Goal: Check status: Check status

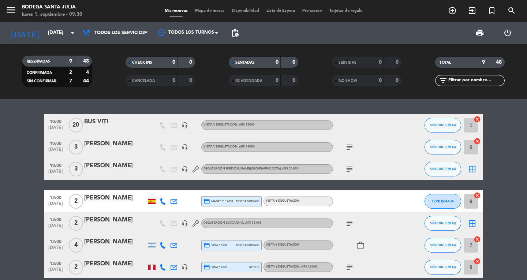
click at [350, 147] on icon "subject" at bounding box center [349, 147] width 9 height 9
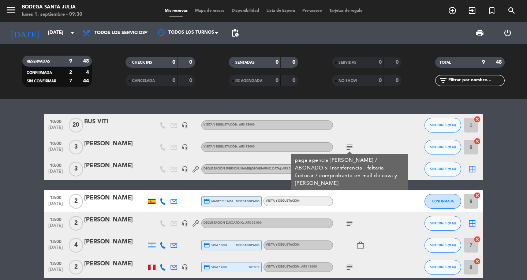
click at [406, 184] on div "10:00 [DATE] BUS VITI headset_mic Visita y Degustación , ARS 15000 SIN CONFIRMA…" at bounding box center [263, 228] width 439 height 228
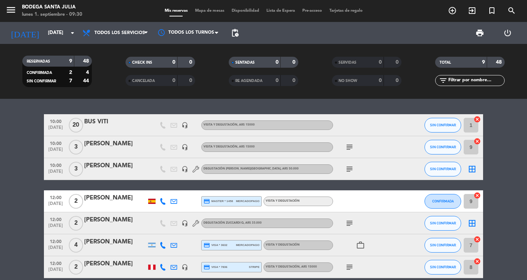
click at [348, 170] on icon "subject" at bounding box center [349, 169] width 9 height 9
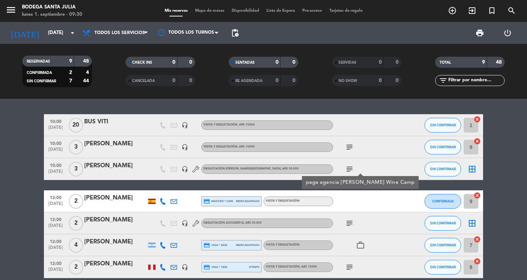
click at [417, 188] on div "10:00 [DATE] BUS VITI headset_mic Visita y Degustación , ARS 15000 SIN CONFIRMA…" at bounding box center [263, 228] width 439 height 228
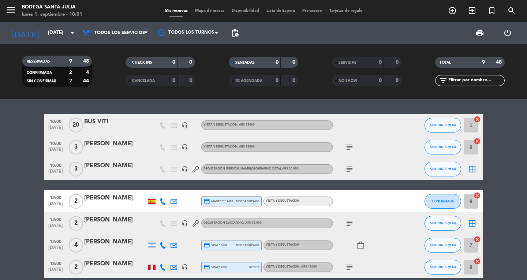
click at [46, 23] on div "[DATE] [DATE] arrow_drop_down" at bounding box center [41, 33] width 73 height 22
click at [49, 16] on div "menu Bodega Santa [PERSON_NAME] [DATE] 1. septiembre - 10:01 Mis reservas Mapa …" at bounding box center [263, 49] width 527 height 99
click at [44, 27] on input "[DATE]" at bounding box center [76, 32] width 64 height 13
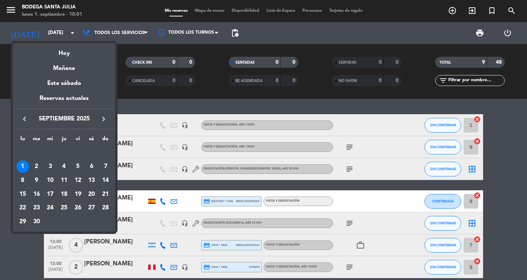
click at [26, 120] on icon "keyboard_arrow_left" at bounding box center [24, 118] width 9 height 9
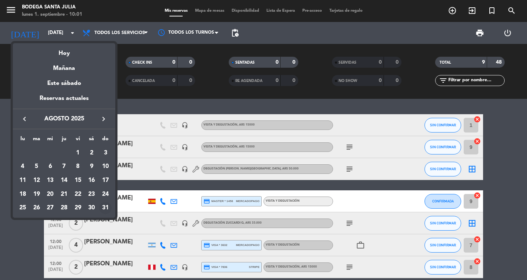
click at [105, 207] on div "31" at bounding box center [105, 208] width 12 height 12
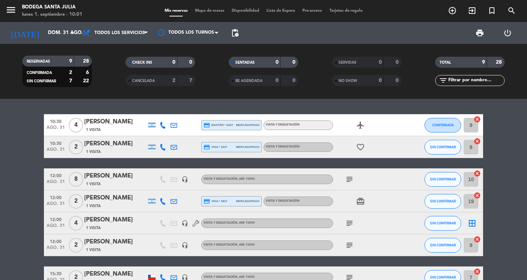
scroll to position [37, 0]
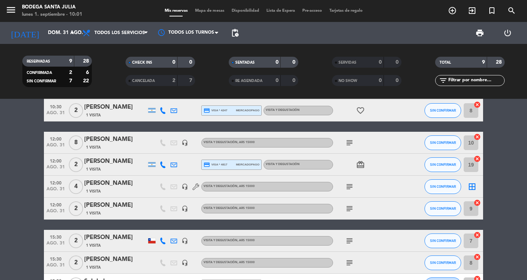
click at [348, 209] on icon "subject" at bounding box center [349, 208] width 9 height 9
click at [350, 187] on icon "subject" at bounding box center [349, 186] width 9 height 9
click at [499, 156] on bookings-row "10:30 [DATE] 4 [PERSON_NAME] 1 Visita credit_card master * 6427 mercadopago Vis…" at bounding box center [263, 187] width 527 height 218
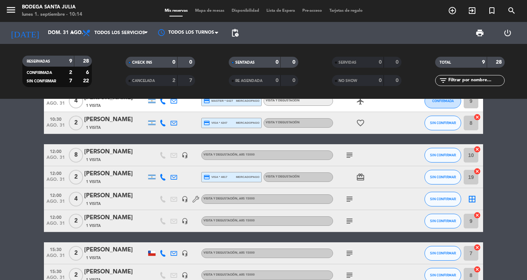
scroll to position [16, 0]
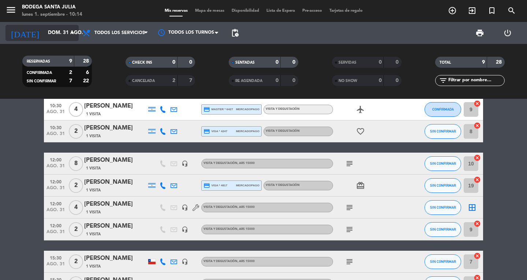
click at [49, 35] on input "dom. 31 ago." at bounding box center [76, 32] width 64 height 13
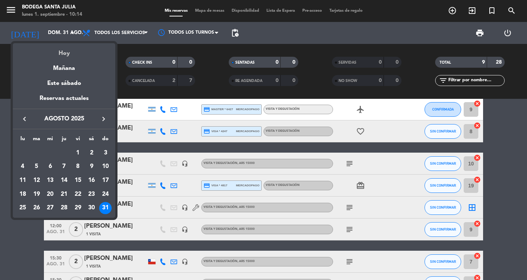
click at [73, 51] on div "Hoy" at bounding box center [64, 50] width 102 height 15
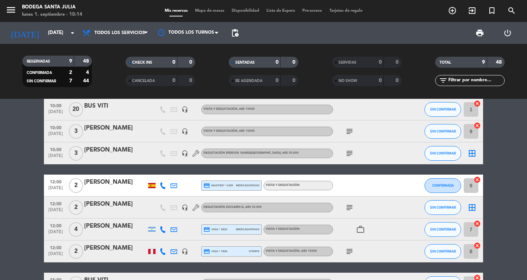
click at [350, 206] on icon "subject" at bounding box center [349, 207] width 9 height 9
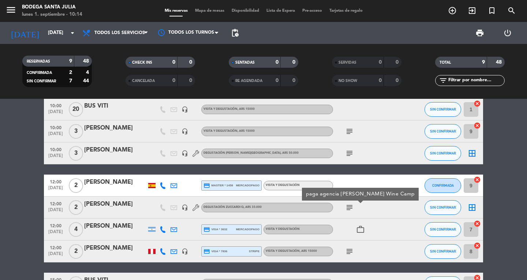
click at [365, 227] on span "work_outline" at bounding box center [360, 229] width 11 height 9
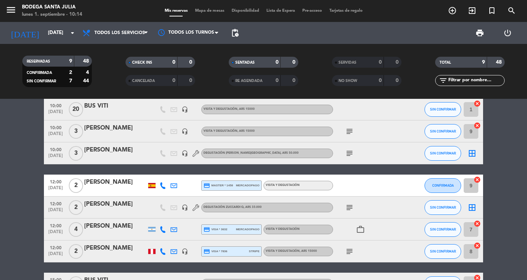
click at [361, 227] on icon "work_outline" at bounding box center [360, 229] width 9 height 9
click at [352, 211] on div "NEGOCIOS" at bounding box center [360, 216] width 37 height 13
click at [350, 204] on icon "subject" at bounding box center [349, 207] width 9 height 9
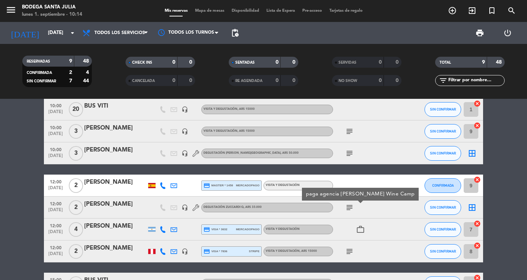
click at [26, 169] on bookings-row "10:00 [DATE] BUS VITI headset_mic Visita y Degustación , ARS 15000 SIN CONFIRMA…" at bounding box center [263, 212] width 527 height 228
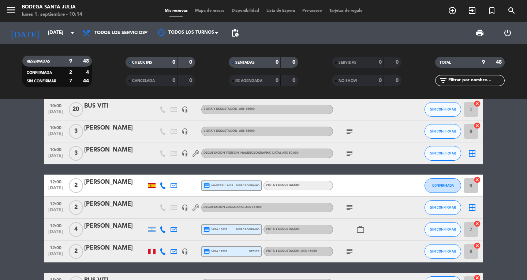
click at [30, 46] on div "RESERVADAS 9 48 CONFIRMADA 2 4 SIN CONFIRMAR 7 44 CHECK INS 0 0 CANCELADA 0 0 S…" at bounding box center [263, 71] width 527 height 55
click at [44, 38] on input "[DATE]" at bounding box center [76, 32] width 64 height 13
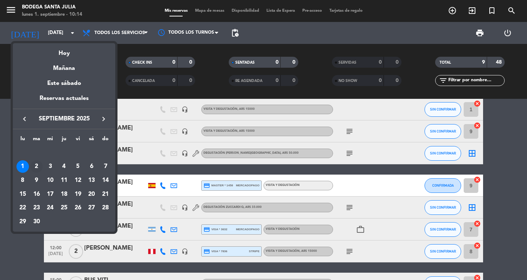
click at [37, 164] on div "2" at bounding box center [36, 166] width 12 height 12
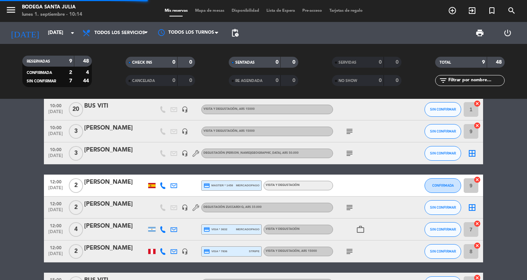
scroll to position [0, 0]
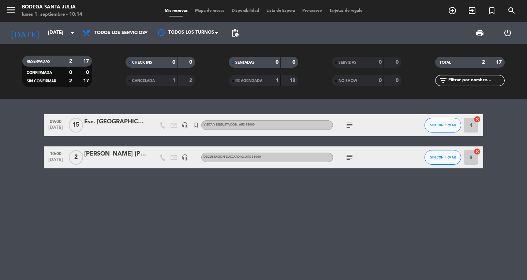
click at [348, 159] on icon "subject" at bounding box center [349, 157] width 9 height 9
drag, startPoint x: 356, startPoint y: 122, endPoint x: 346, endPoint y: 123, distance: 9.9
click at [353, 122] on div "subject" at bounding box center [366, 125] width 66 height 22
click at [346, 123] on icon "subject" at bounding box center [349, 125] width 9 height 9
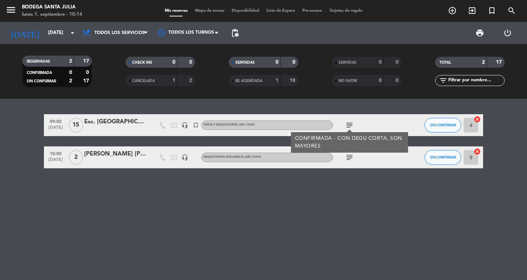
click at [302, 175] on div "09:00 [DATE] Esc. [PERSON_NAME] headset_mic turned_in_not Visita y Degustación …" at bounding box center [263, 189] width 527 height 181
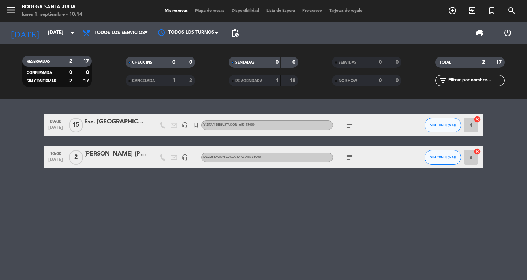
click at [296, 187] on div "09:00 [DATE] Esc. [PERSON_NAME] headset_mic turned_in_not Visita y Degustación …" at bounding box center [263, 189] width 527 height 181
click at [56, 37] on input "[DATE]" at bounding box center [76, 32] width 64 height 13
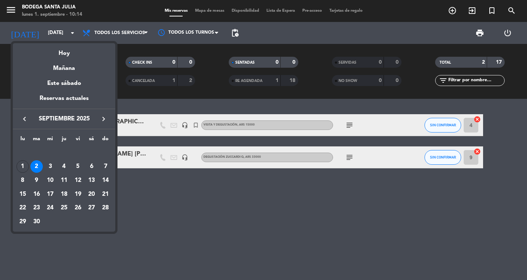
click at [279, 229] on div at bounding box center [263, 140] width 527 height 280
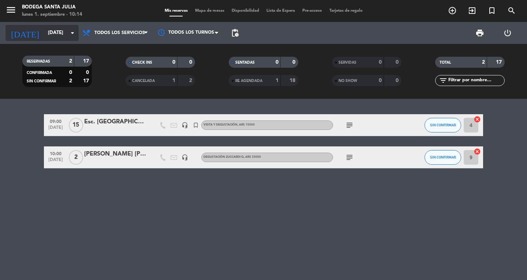
click at [46, 36] on input "[DATE]" at bounding box center [76, 32] width 64 height 13
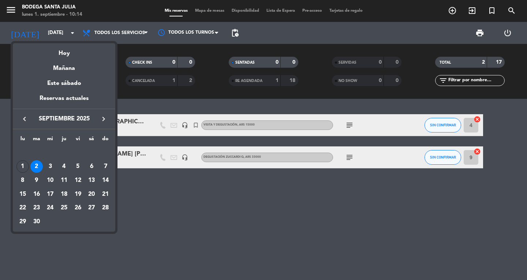
click at [263, 215] on div at bounding box center [263, 140] width 527 height 280
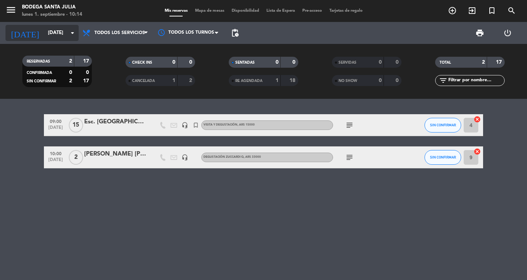
click at [44, 35] on input "[DATE]" at bounding box center [76, 32] width 64 height 13
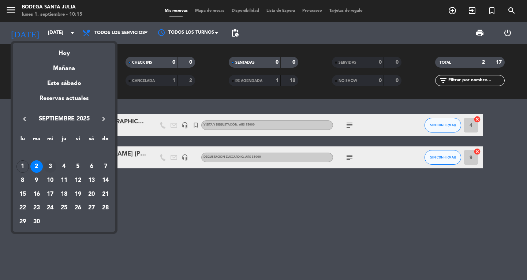
click at [45, 163] on div "3" at bounding box center [50, 166] width 12 height 12
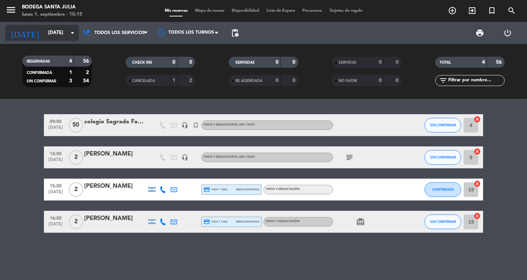
click at [44, 38] on input "[DATE]" at bounding box center [76, 32] width 64 height 13
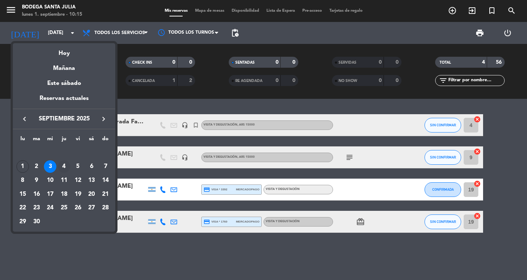
click at [60, 166] on div "4" at bounding box center [64, 166] width 12 height 12
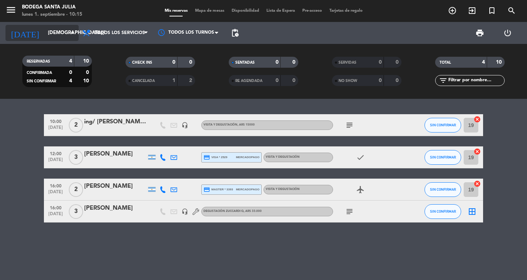
click at [46, 33] on input "[DEMOGRAPHIC_DATA][DATE]" at bounding box center [76, 32] width 64 height 13
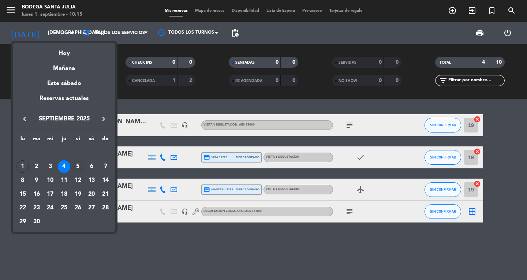
click at [75, 169] on div "5" at bounding box center [78, 166] width 12 height 12
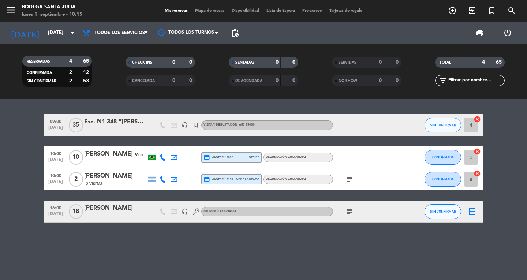
click at [341, 214] on div "subject" at bounding box center [366, 211] width 66 height 22
drag, startPoint x: 349, startPoint y: 213, endPoint x: 345, endPoint y: 215, distance: 4.5
click at [348, 213] on icon "subject" at bounding box center [349, 211] width 9 height 9
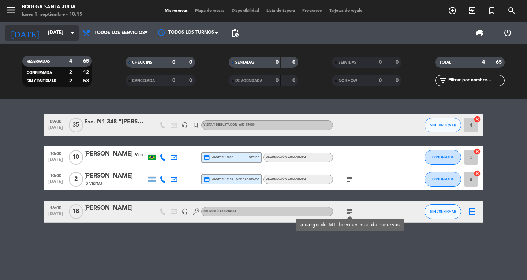
click at [44, 32] on input "[DATE]" at bounding box center [76, 32] width 64 height 13
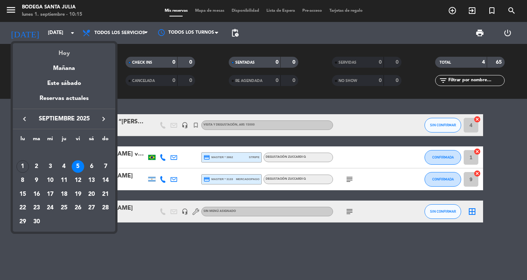
click at [82, 53] on div "Hoy" at bounding box center [64, 50] width 102 height 15
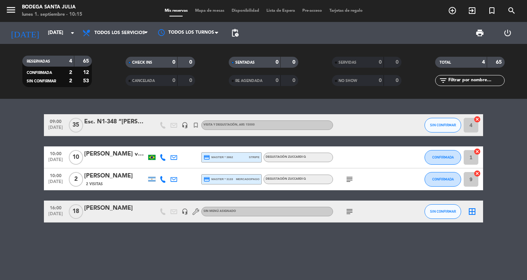
type input "[DATE]"
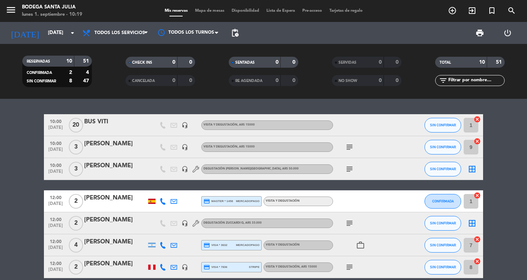
click at [0, 171] on bookings-row "10:00 [DATE] BUS VITI headset_mic Visita y Degustación , ARS 15000 SIN CONFIRMA…" at bounding box center [263, 239] width 527 height 250
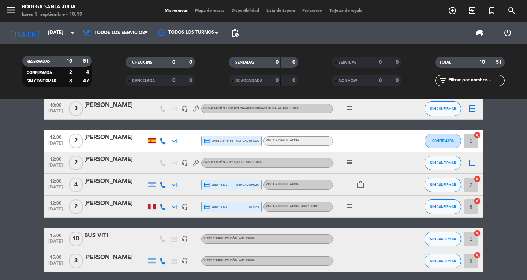
scroll to position [73, 0]
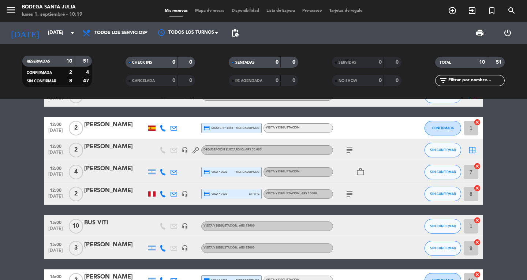
click at [149, 129] on div at bounding box center [151, 127] width 7 height 5
click at [344, 149] on span "subject" at bounding box center [349, 150] width 11 height 9
click at [350, 147] on icon "subject" at bounding box center [349, 150] width 9 height 9
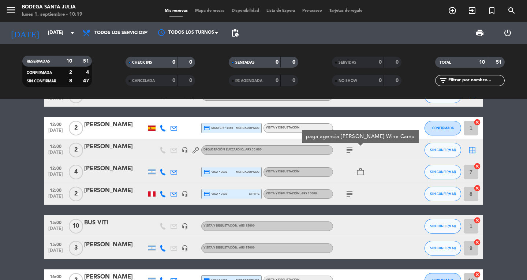
click at [0, 163] on bookings-row "10:00 [DATE] BUS VITI headset_mic Visita y Degustación , ARS 15000 SIN CONFIRMA…" at bounding box center [263, 166] width 527 height 250
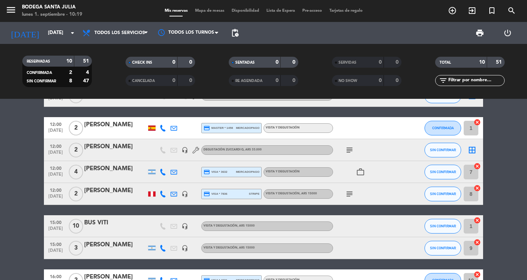
click at [152, 170] on div at bounding box center [151, 171] width 7 height 5
click at [155, 197] on div at bounding box center [151, 194] width 11 height 22
click at [149, 188] on div at bounding box center [151, 194] width 11 height 22
click at [147, 192] on div "12:00 [DATE] 2 [PERSON_NAME] headset_mic credit_card visa * 7836 stripe Visita …" at bounding box center [263, 194] width 439 height 22
click at [149, 192] on div at bounding box center [151, 193] width 7 height 5
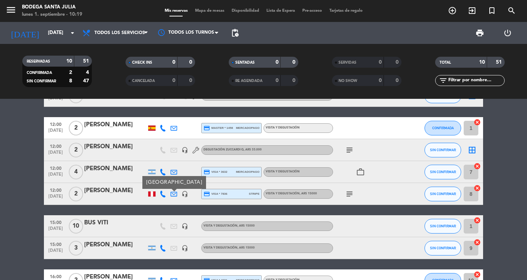
click at [0, 127] on bookings-row "10:00 [DATE] BUS VITI headset_mic Visita y Degustación , ARS 15000 SIN CONFIRMA…" at bounding box center [263, 166] width 527 height 250
click at [151, 129] on div at bounding box center [151, 127] width 7 height 5
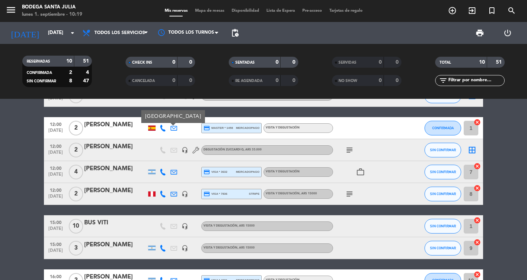
click at [0, 178] on bookings-row "10:00 [DATE] BUS VITI headset_mic Visita y Degustación , ARS 15000 SIN CONFIRMA…" at bounding box center [263, 166] width 527 height 250
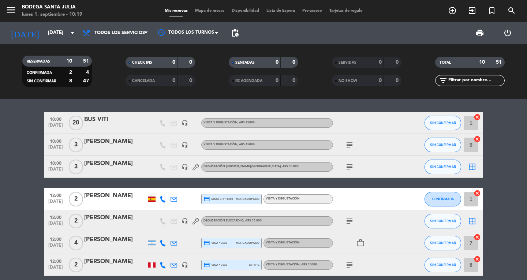
scroll to position [0, 0]
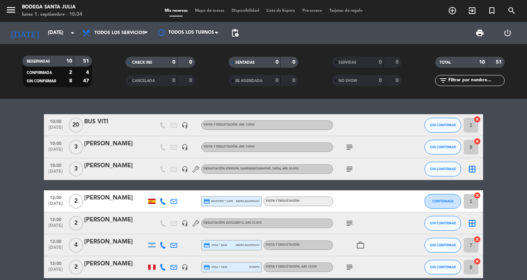
click at [351, 168] on icon "subject" at bounding box center [349, 169] width 9 height 9
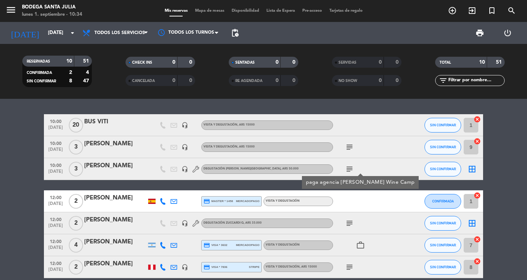
click at [273, 183] on div "10:00 [DATE] BUS VITI headset_mic Visita y Degustación , ARS 15000 SIN CONFIRMA…" at bounding box center [263, 239] width 439 height 250
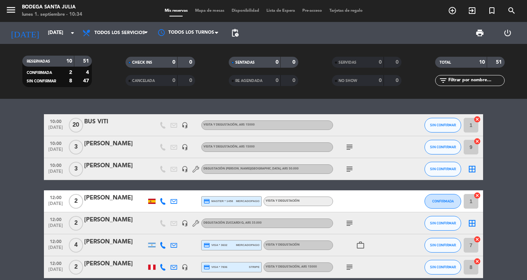
scroll to position [73, 0]
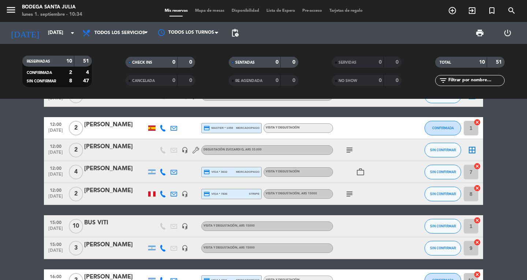
click at [346, 196] on icon "subject" at bounding box center [349, 193] width 9 height 9
click at [345, 144] on div "subject" at bounding box center [366, 150] width 66 height 22
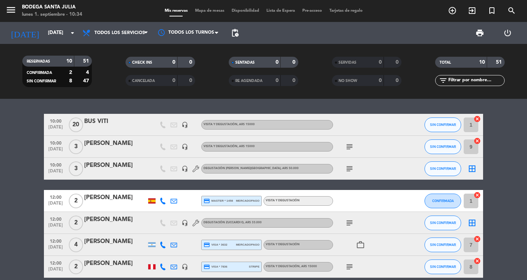
scroll to position [0, 0]
